Goal: Information Seeking & Learning: Learn about a topic

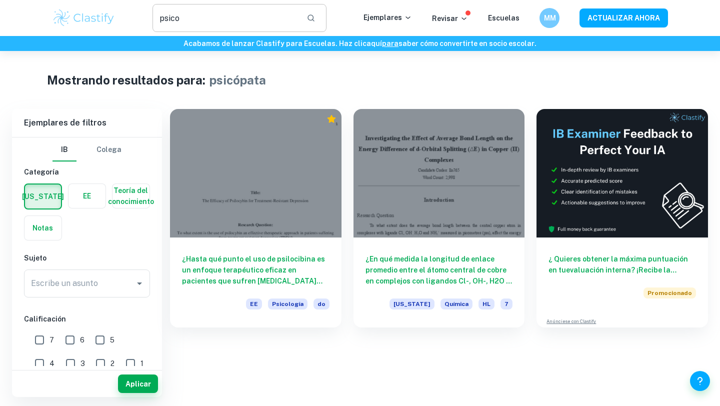
click at [251, 8] on input "psico" at bounding box center [226, 18] width 146 height 28
click at [249, 19] on input "psico" at bounding box center [226, 18] width 146 height 28
type input "p"
type input "mate"
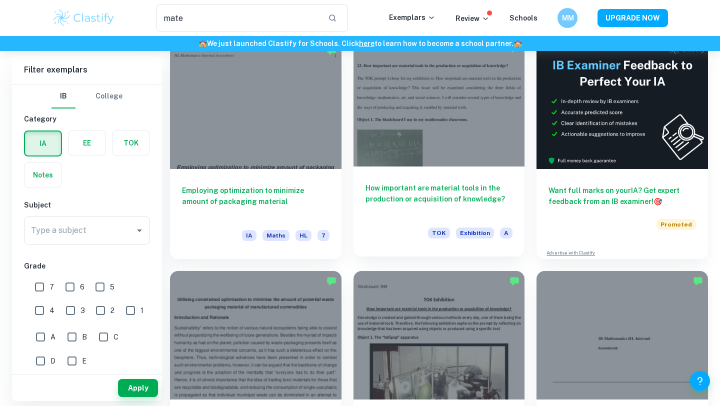
scroll to position [81, 0]
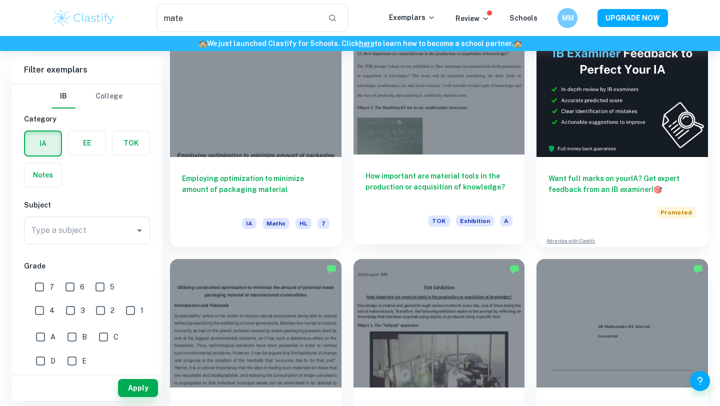
click at [406, 141] on div at bounding box center [440, 90] width 172 height 129
